Goal: Task Accomplishment & Management: Manage account settings

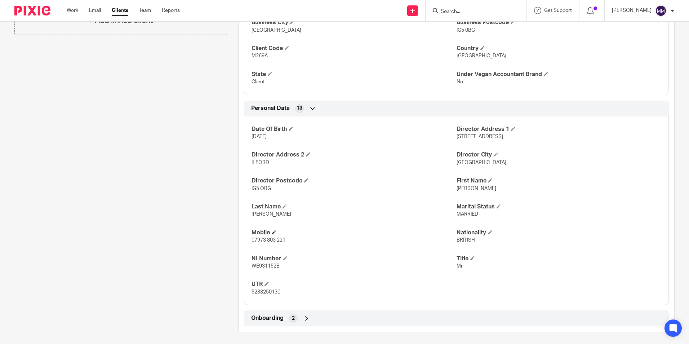
scroll to position [234, 0]
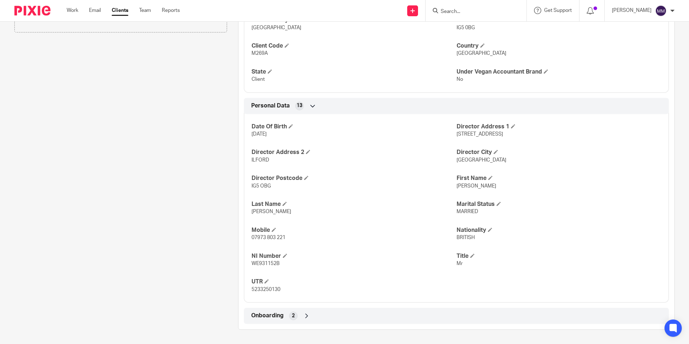
click at [442, 11] on input "Search" at bounding box center [472, 12] width 65 height 6
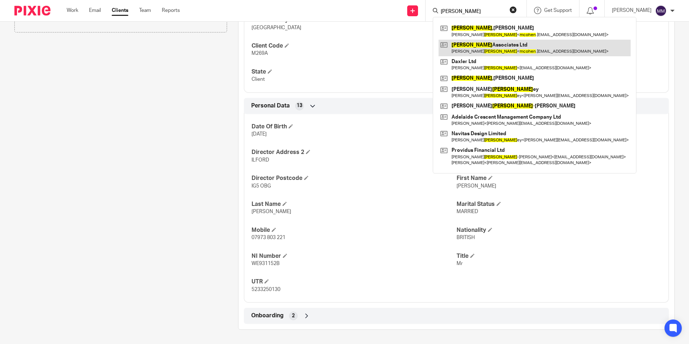
type input "[PERSON_NAME]"
click at [483, 50] on link at bounding box center [534, 48] width 192 height 17
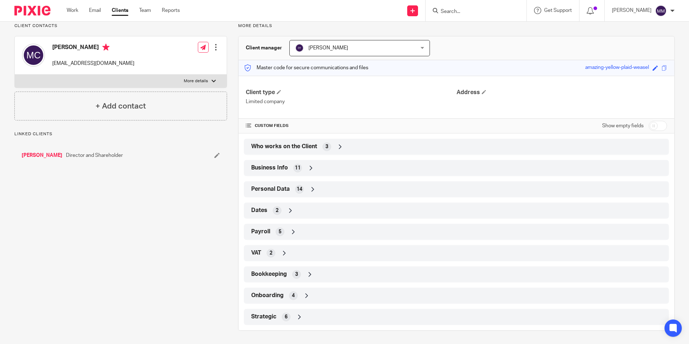
scroll to position [55, 0]
click at [300, 308] on div "Strategic 6" at bounding box center [456, 316] width 425 height 16
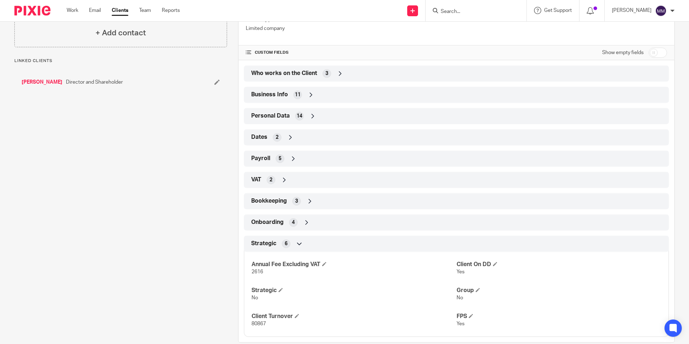
scroll to position [140, 0]
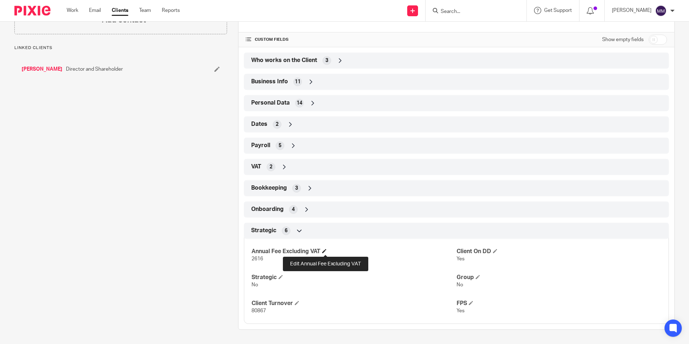
click at [326, 251] on span at bounding box center [324, 250] width 4 height 4
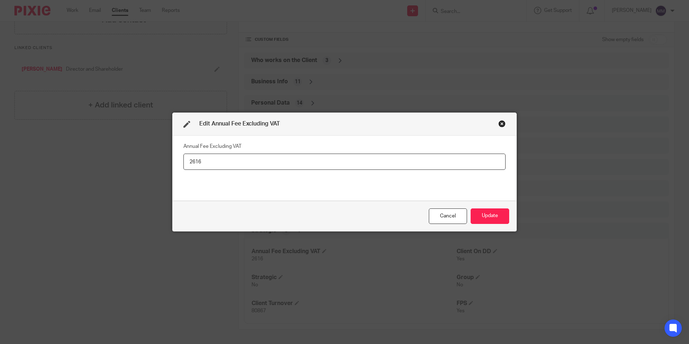
click at [263, 166] on input "2616" at bounding box center [344, 161] width 322 height 16
type input "2760"
click at [489, 216] on button "Update" at bounding box center [489, 215] width 39 height 15
